Goal: Task Accomplishment & Management: Use online tool/utility

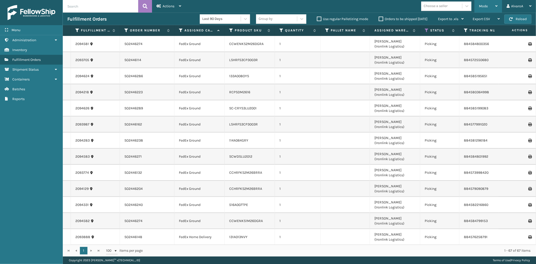
click at [481, 4] on span "Mode" at bounding box center [483, 6] width 9 height 4
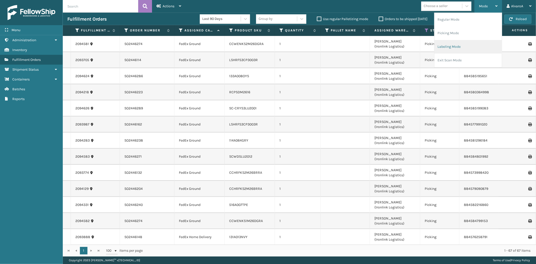
click at [461, 46] on li "Labeling Mode" at bounding box center [467, 47] width 67 height 14
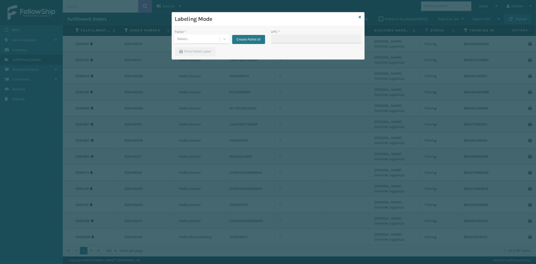
click at [229, 38] on div "Create Pallet Id" at bounding box center [247, 36] width 36 height 15
click at [226, 38] on div at bounding box center [224, 38] width 9 height 9
drag, startPoint x: 239, startPoint y: 38, endPoint x: 235, endPoint y: 57, distance: 19.2
click at [237, 45] on div "Pallet * 0 results available. Select is focused ,type to refine list, press Dow…" at bounding box center [220, 38] width 96 height 18
click at [245, 39] on button "Create Pallet Id" at bounding box center [248, 39] width 33 height 9
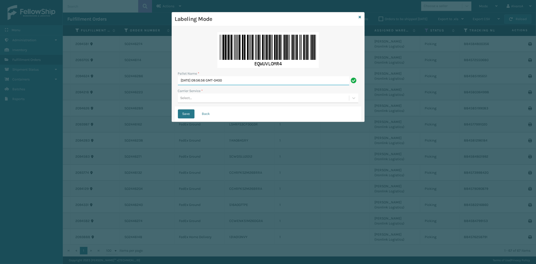
drag, startPoint x: 254, startPoint y: 81, endPoint x: 89, endPoint y: 124, distance: 170.1
click at [89, 124] on div "Labeling Mode Pallet Name * [DATE] 09:56:56 GMT-0400 Carrier Service * Select..…" at bounding box center [268, 132] width 536 height 264
type input "LPN 511312"
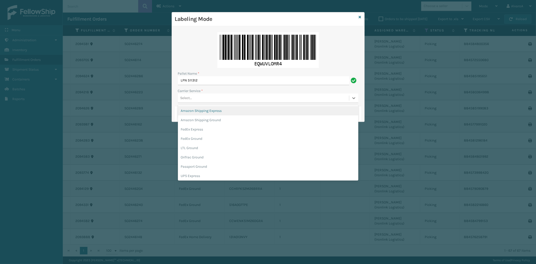
click at [186, 97] on div "Select..." at bounding box center [186, 97] width 12 height 5
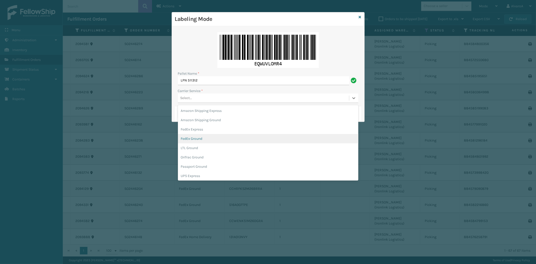
click at [199, 135] on div "FedEx Ground" at bounding box center [268, 138] width 180 height 9
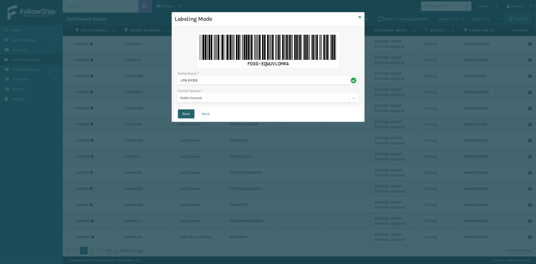
click at [187, 112] on button "Save" at bounding box center [186, 113] width 17 height 9
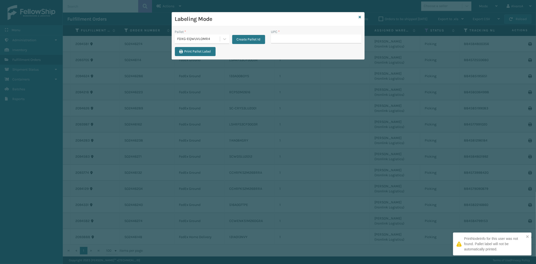
click at [285, 39] on input "UPC *" at bounding box center [316, 38] width 90 height 9
type input "1"
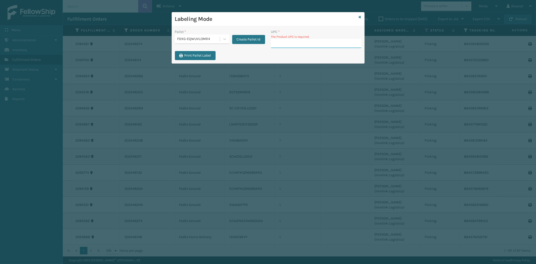
paste input "CCHRFKS2BLUVA"
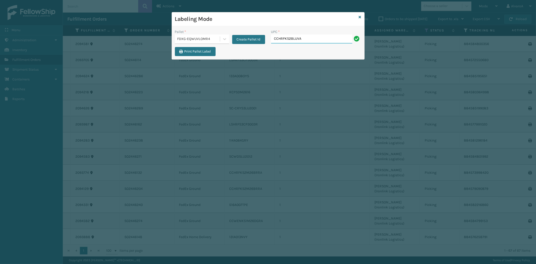
type input "CCHRFKS2BLUVA"
paste input "131A013NVY"
type input "131A013NVY"
paste input "517A007GRN"
type input "517A007GRN"
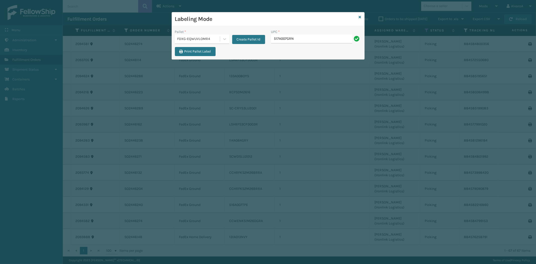
type input "517A007GRN"
paste input "516A007TPE"
type input "516A007TPE"
paste input "516A007TPE"
type input "516A007TPE"
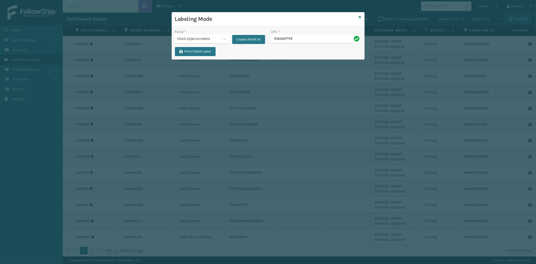
type input "516A007TPE"
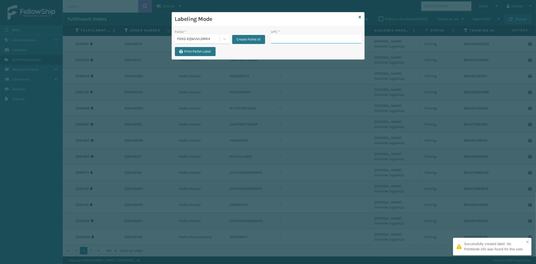
paste input "SC-CRYS3LU2001"
type input "SC-CRYS3LU2001"
paste input "139A036CML-BOX1"
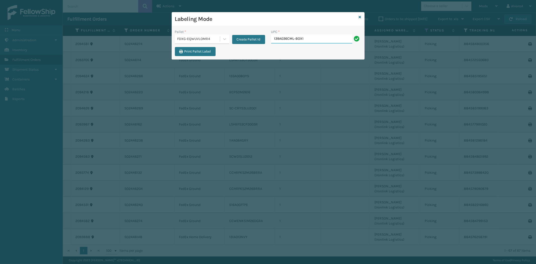
type input "139A036CML-BOX1"
paste input "139A036CML-BOX1"
type input "139A036CML-BOX1"
paste input "139A036CML-BOX2"
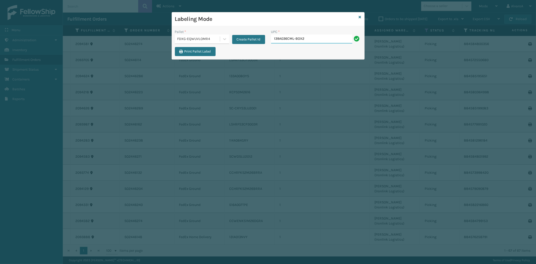
type input "139A036CML-BOX2"
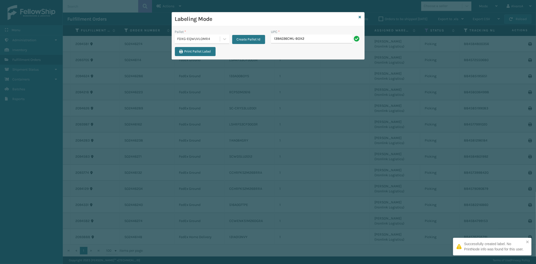
type input "139A036CML-BOX2"
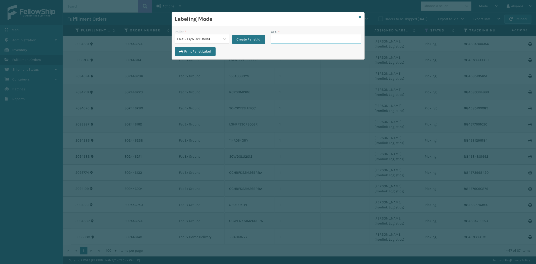
paste input "RCPSDM2616"
type input "RCPSDM2616"
paste input "215A010CHR"
type input "215A010CHR"
paste input "CCWENKS2M26DGRA"
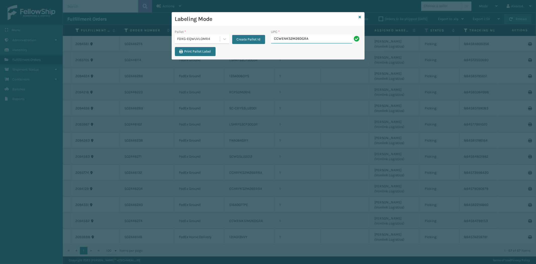
type input "CCWENKS2M26DGRA"
paste input "CCWENKS1M26DGRA"
type input "CCWENKS1M26DGRA"
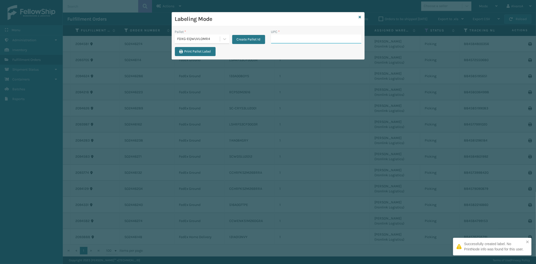
paste input "123A045BLU"
type input "123A045BLU"
paste input "123A047BLU"
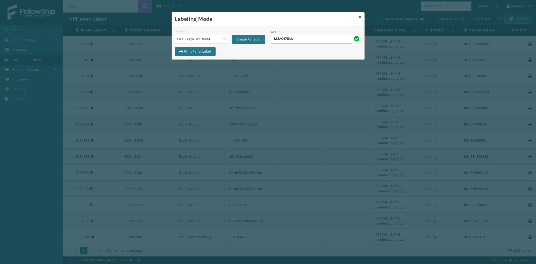
type input "123A047BLU"
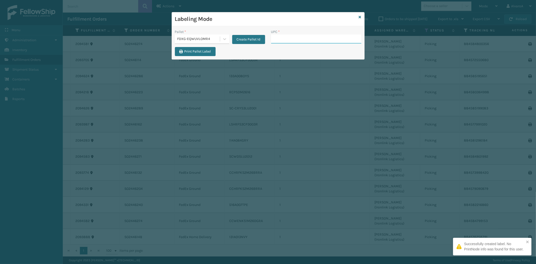
paste input "516A015LIN"
type input "516A015LIN"
paste input "CCHRFKS2M26BRRA"
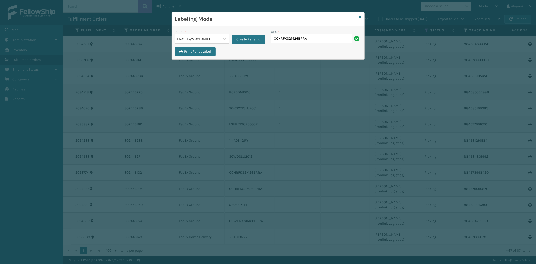
type input "CCHRFKS2M26BRRA"
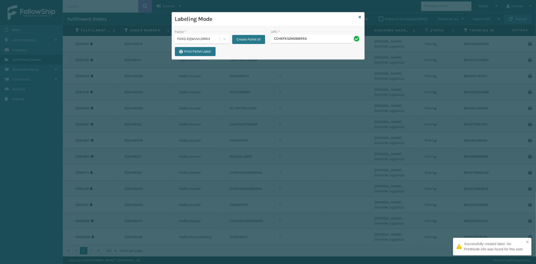
type input "CCHRFKS2M26BRRA"
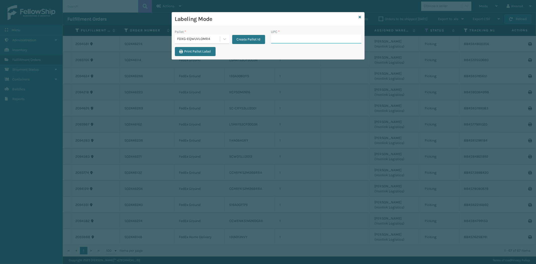
paste input "SCLRIS3LU2001"
type input "SCLRIS3LU2001"
type input "SCWDSLU2012"
paste input "133A011FLX"
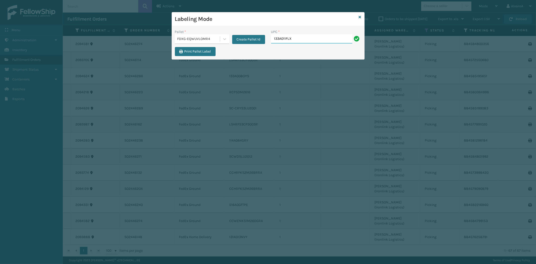
type input "133A011FLX"
click at [362, 18] on div "Labeling Mode" at bounding box center [268, 19] width 192 height 14
click at [359, 16] on icon at bounding box center [360, 17] width 3 height 4
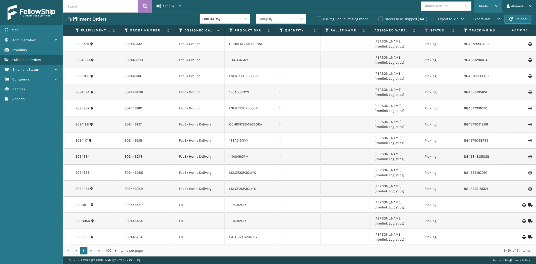
click at [493, 6] on div "Mode" at bounding box center [488, 6] width 19 height 13
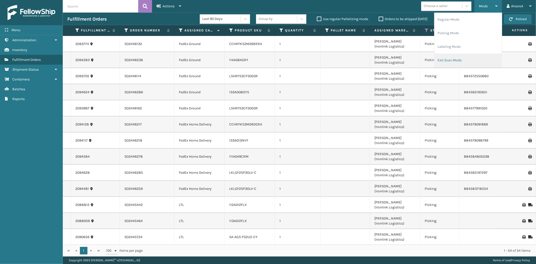
click at [468, 62] on li "Exit Scan Mode" at bounding box center [467, 61] width 67 height 14
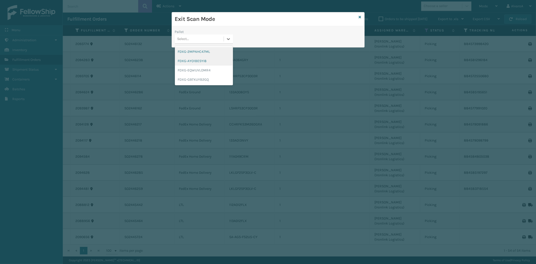
drag, startPoint x: 229, startPoint y: 42, endPoint x: 214, endPoint y: 59, distance: 22.2
click at [227, 44] on div "option FDXG-2MPNHC47ML focused, 1 of 4. 4 results available. Use Up and Down to…" at bounding box center [204, 39] width 58 height 10
click at [200, 70] on div "FDXG-EQWUVLOMR4" at bounding box center [204, 70] width 58 height 9
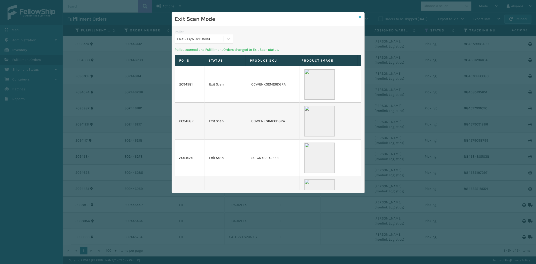
click at [359, 17] on icon at bounding box center [360, 17] width 3 height 4
